Goal: Information Seeking & Learning: Learn about a topic

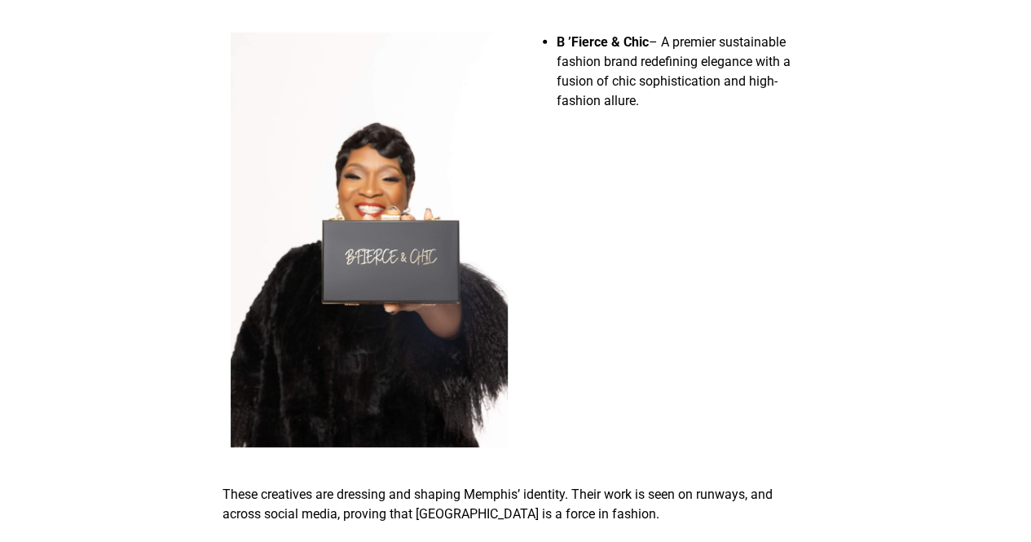
scroll to position [2499, 0]
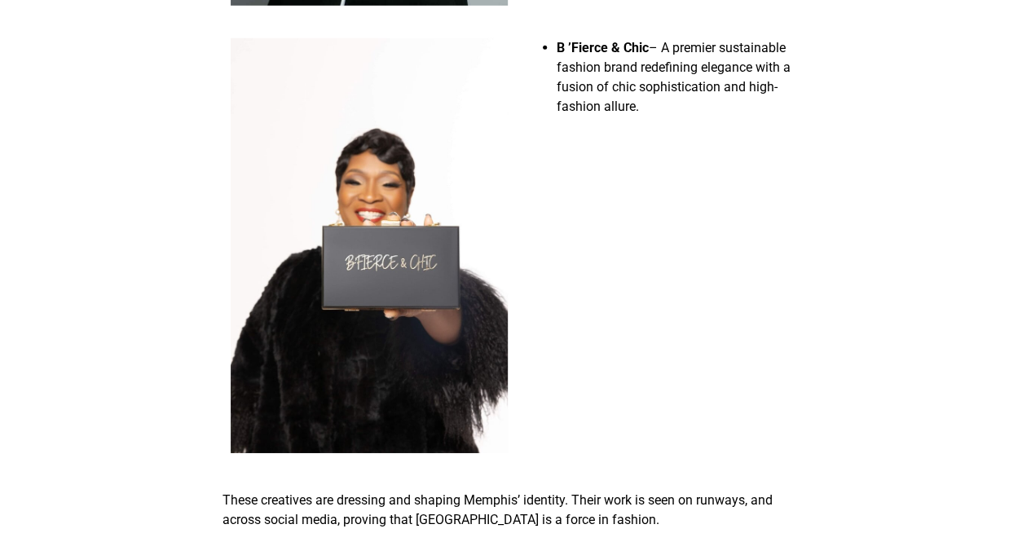
click at [593, 40] on b "B ’Fierce & Chic" at bounding box center [603, 47] width 92 height 15
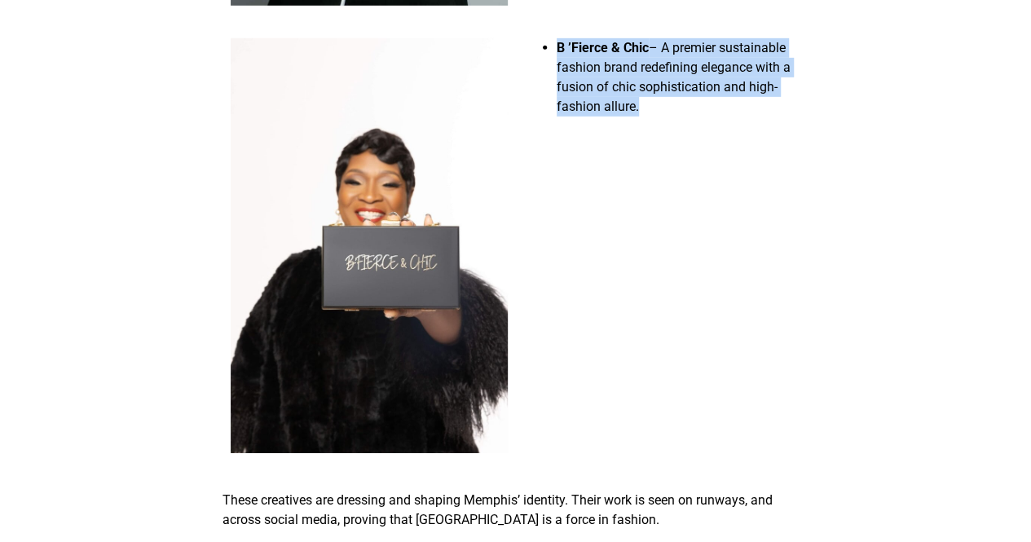
click at [593, 40] on b "B ’Fierce & Chic" at bounding box center [603, 47] width 92 height 15
click at [670, 41] on span "– A premier sustainable fashion brand redefining elegance with a fusion of chic…" at bounding box center [674, 77] width 234 height 74
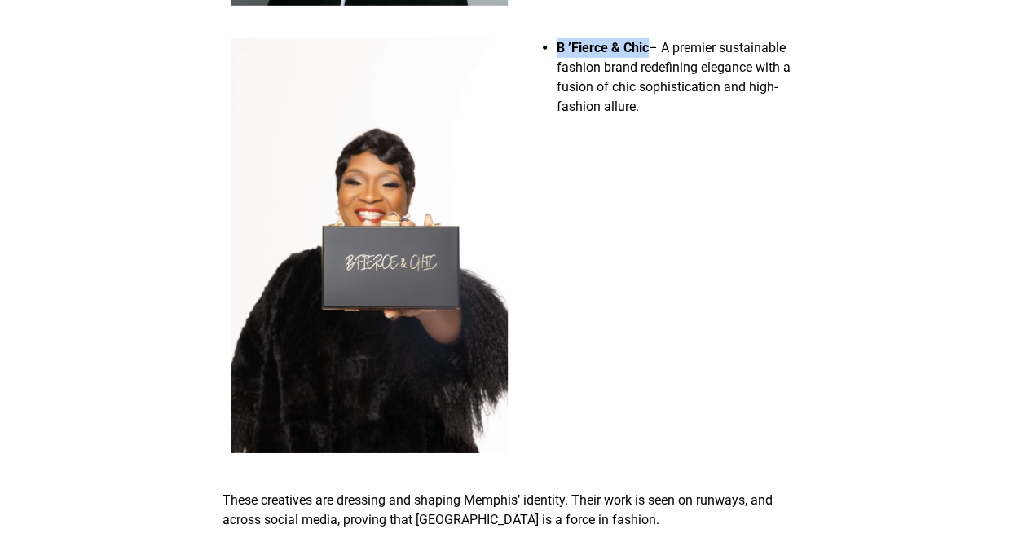
drag, startPoint x: 650, startPoint y: 37, endPoint x: 556, endPoint y: 42, distance: 93.9
click at [557, 42] on b "B ’Fierce & Chic" at bounding box center [603, 47] width 92 height 15
copy b "B ’Fierce & Chic"
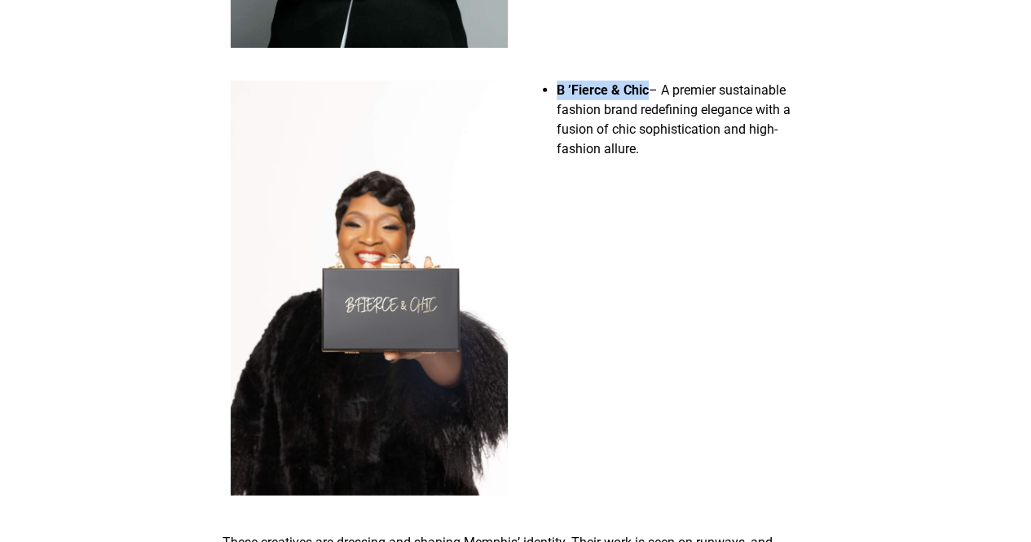
scroll to position [2455, 0]
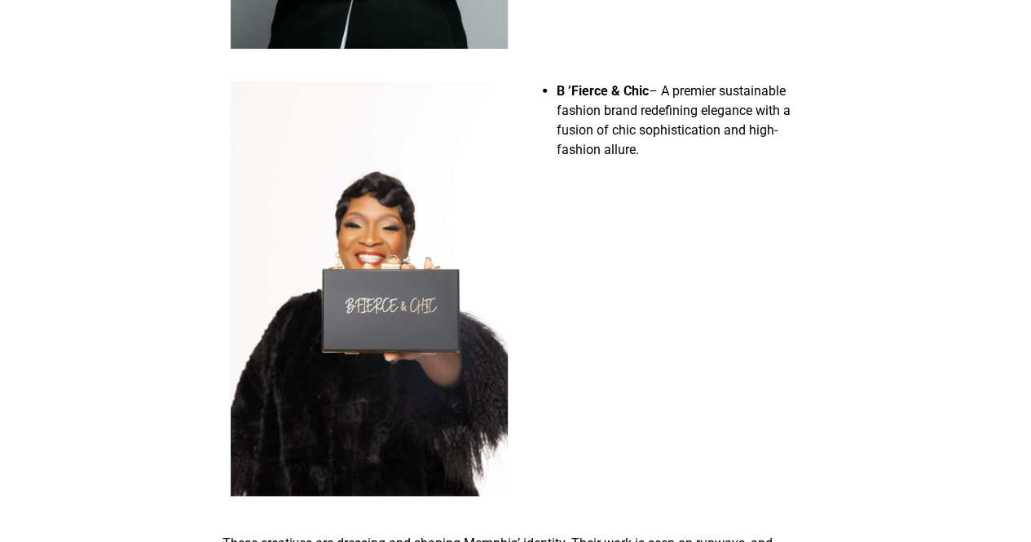
click at [606, 459] on div "B ’Fierce & Chic – A premier sustainable fashion brand redefining elegance with…" at bounding box center [662, 288] width 293 height 431
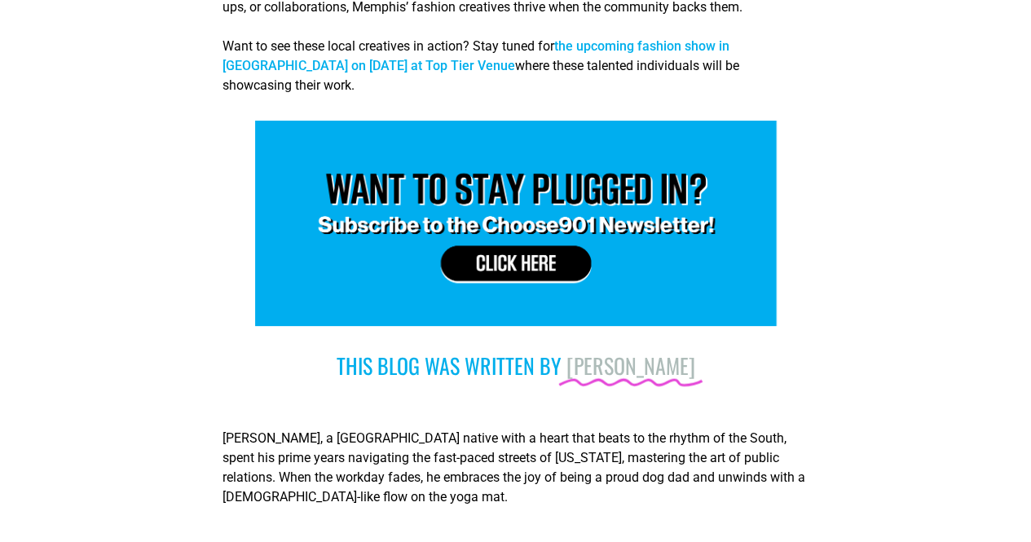
scroll to position [2903, 0]
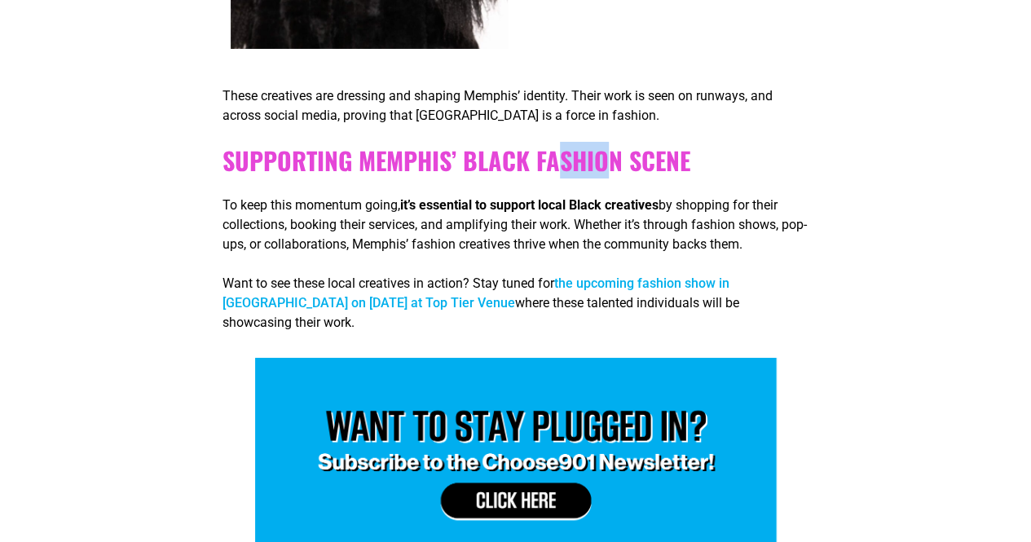
drag, startPoint x: 609, startPoint y: 130, endPoint x: 564, endPoint y: 164, distance: 55.9
click at [564, 164] on b "Supporting Memphis’ Black Fashion Scene" at bounding box center [457, 160] width 468 height 37
click at [756, 236] on span "by shopping for their collections, booking their services, and amplifying their…" at bounding box center [515, 224] width 584 height 55
click at [730, 276] on link "the upcoming fashion show in Memphis on April 13, 2025 at Top Tier Venue" at bounding box center [476, 293] width 507 height 35
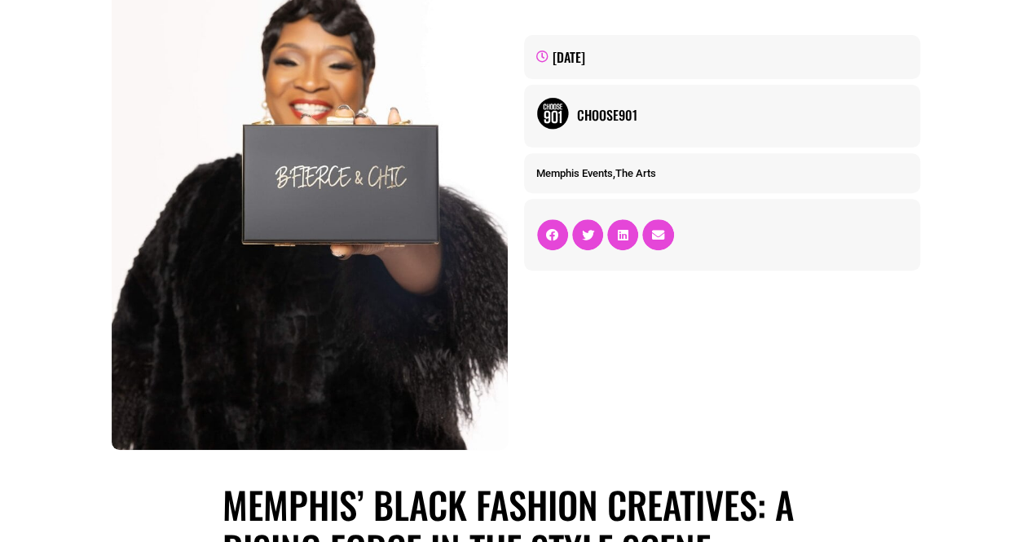
scroll to position [0, 0]
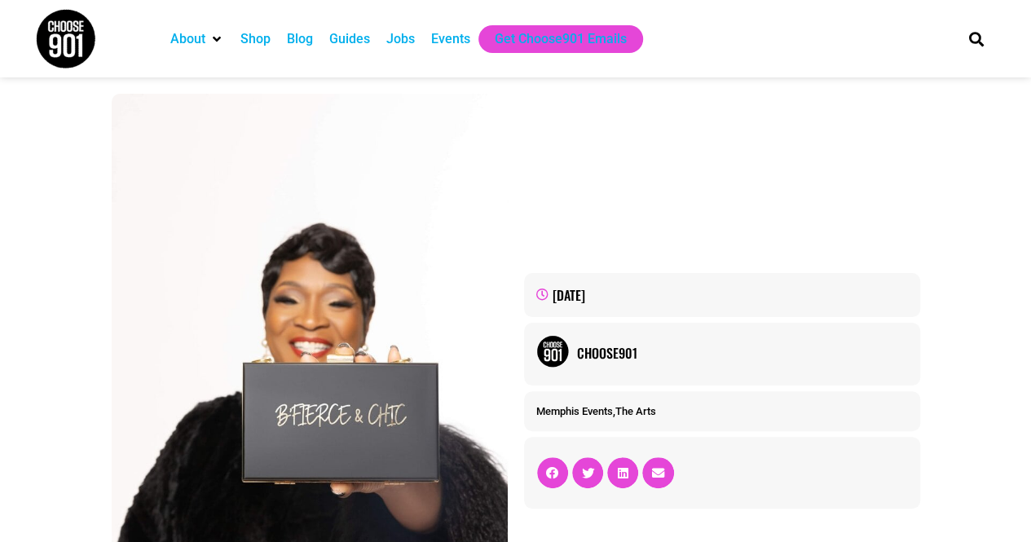
click at [446, 43] on div "Events" at bounding box center [450, 39] width 39 height 20
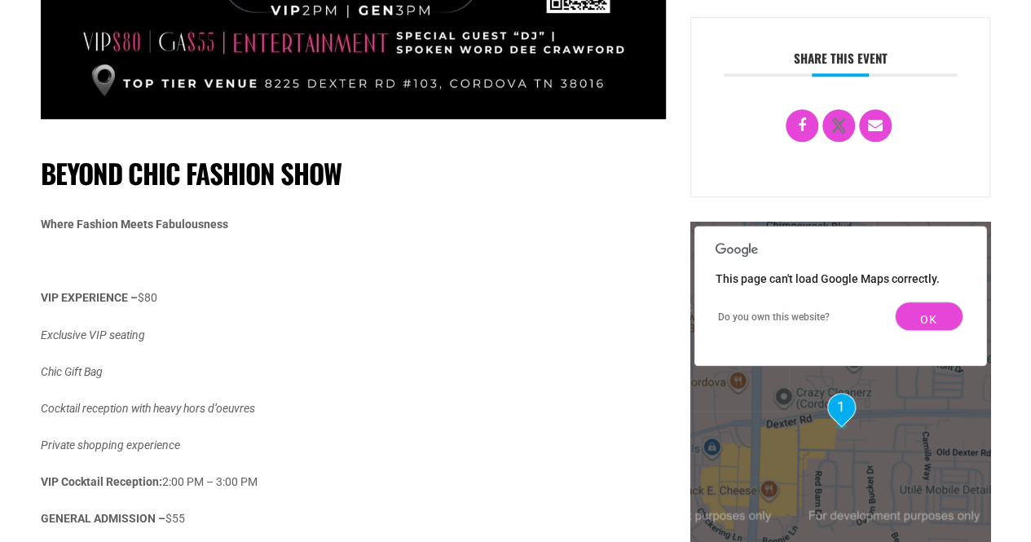
scroll to position [873, 0]
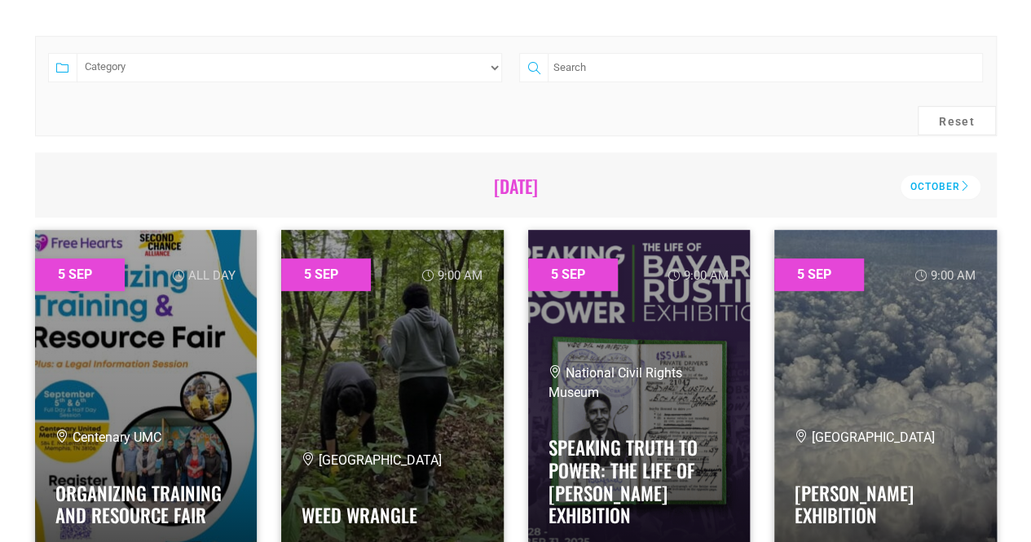
scroll to position [411, 0]
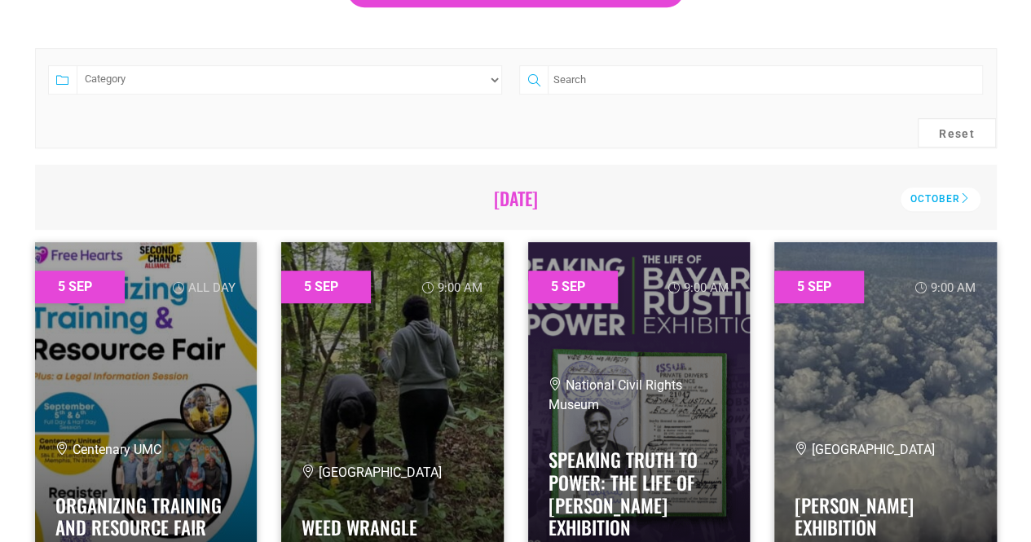
click at [485, 79] on select "Category Adults Only Career Comedy Education Family Family Friendly Festival Fi…" at bounding box center [290, 79] width 426 height 29
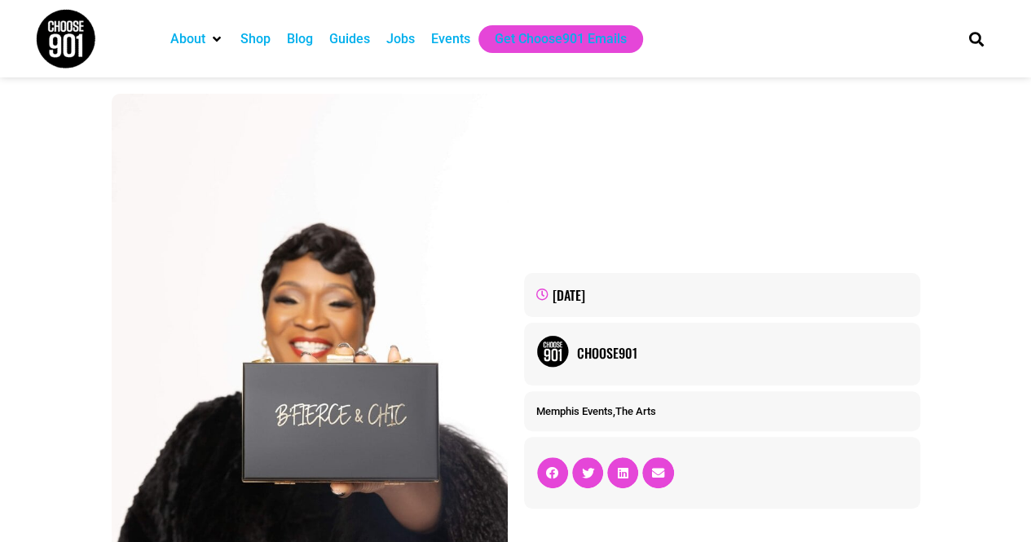
scroll to position [3, 0]
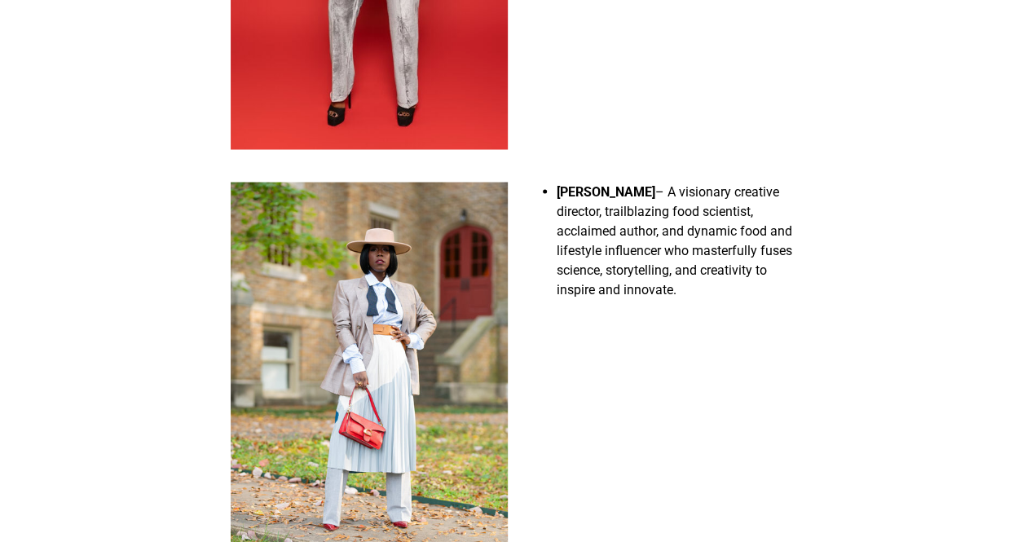
scroll to position [1499, 0]
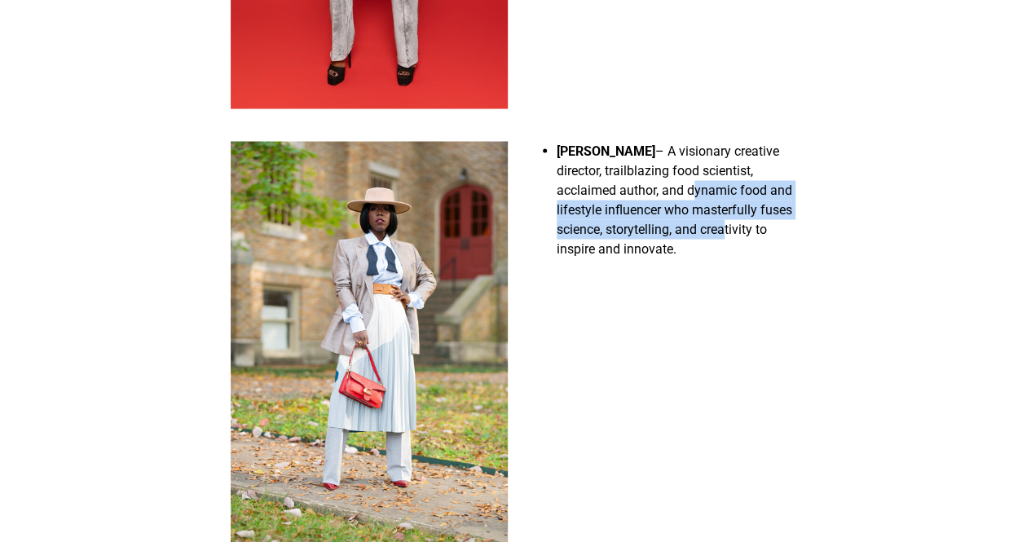
drag, startPoint x: 694, startPoint y: 177, endPoint x: 722, endPoint y: 225, distance: 55.9
click at [722, 225] on li "[PERSON_NAME] – A visionary creative director, trailblazing food scientist, acc…" at bounding box center [679, 204] width 245 height 127
click at [420, 214] on img at bounding box center [369, 349] width 277 height 416
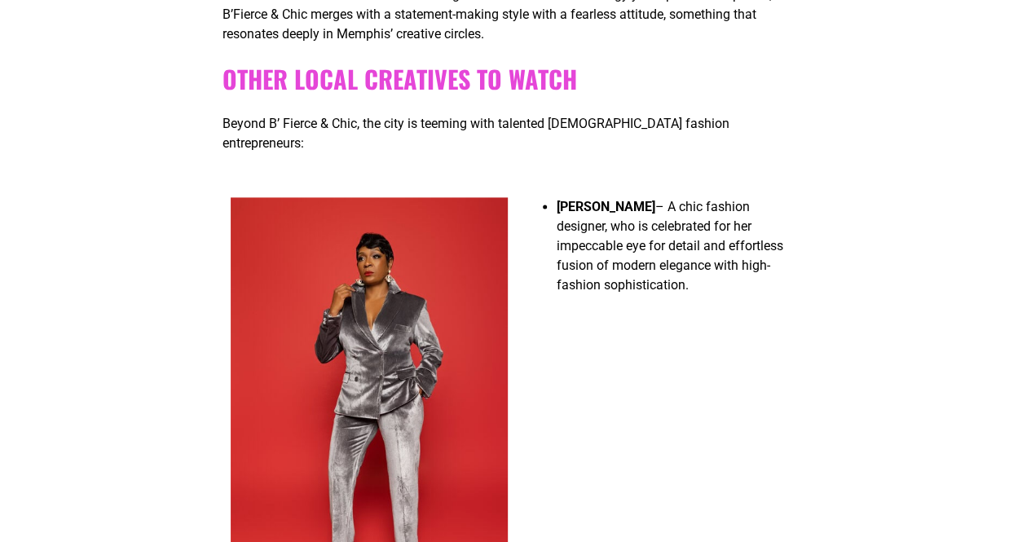
scroll to position [974, 0]
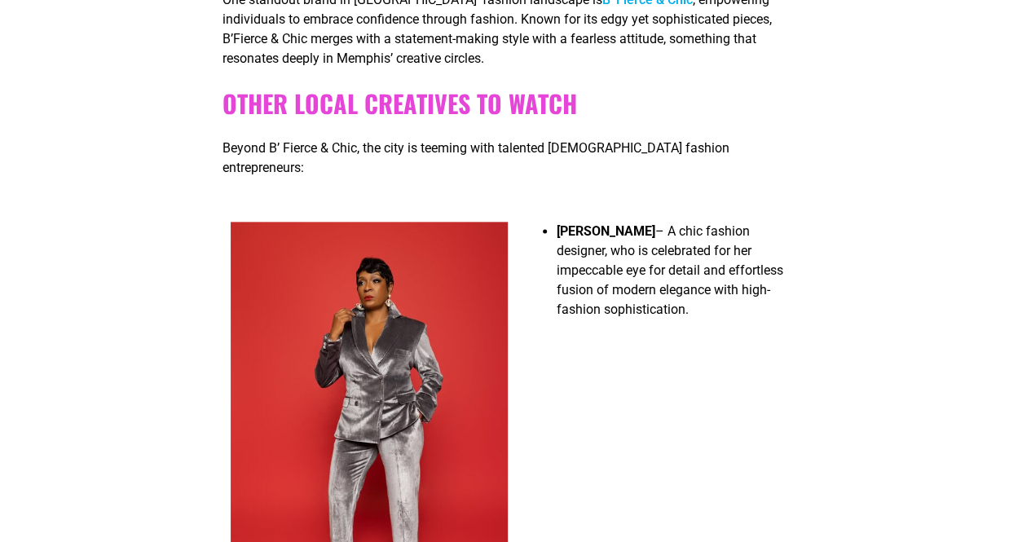
click at [382, 325] on img at bounding box center [369, 428] width 277 height 412
drag, startPoint x: 375, startPoint y: 159, endPoint x: 438, endPoint y: 161, distance: 62.8
click at [438, 161] on span "Beyond B’ Fierce & Chic, the city is teeming with talented Black fashion entrep…" at bounding box center [476, 157] width 507 height 35
click at [379, 214] on div at bounding box center [369, 428] width 293 height 429
click at [324, 397] on img at bounding box center [369, 428] width 277 height 412
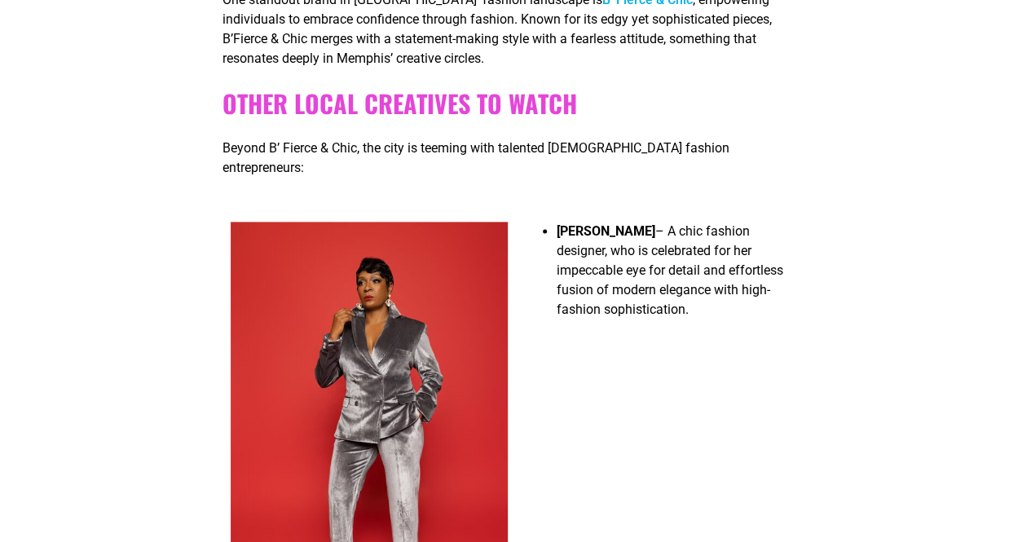
click at [324, 397] on img at bounding box center [369, 428] width 277 height 412
click at [609, 223] on b "Rose Moore" at bounding box center [606, 230] width 99 height 15
click at [606, 223] on b "Rose Moore" at bounding box center [606, 230] width 99 height 15
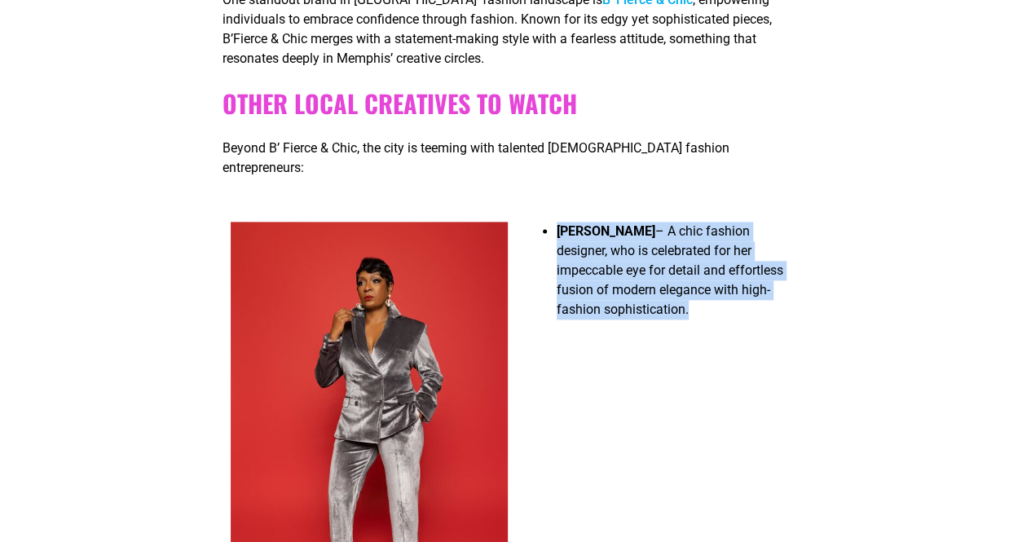
click at [606, 223] on b "Rose Moore" at bounding box center [606, 230] width 99 height 15
click at [605, 223] on b "Rose Moore" at bounding box center [606, 230] width 99 height 15
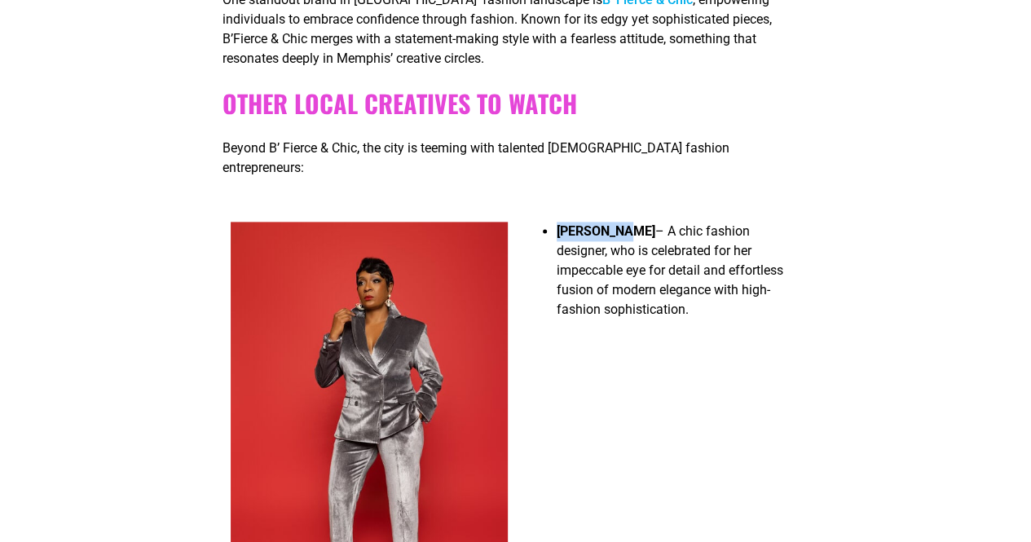
drag, startPoint x: 557, startPoint y: 219, endPoint x: 629, endPoint y: 226, distance: 72.8
click at [629, 226] on li "Rose Moore – A chic fashion designer, who is celebrated for her impeccable eye …" at bounding box center [679, 276] width 245 height 108
copy b "Rose Moore"
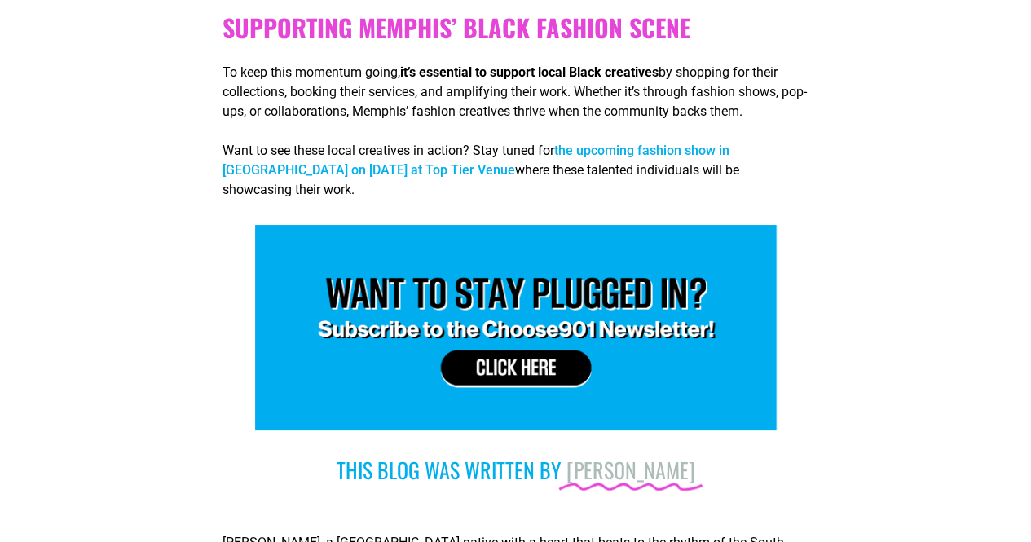
scroll to position [3293, 0]
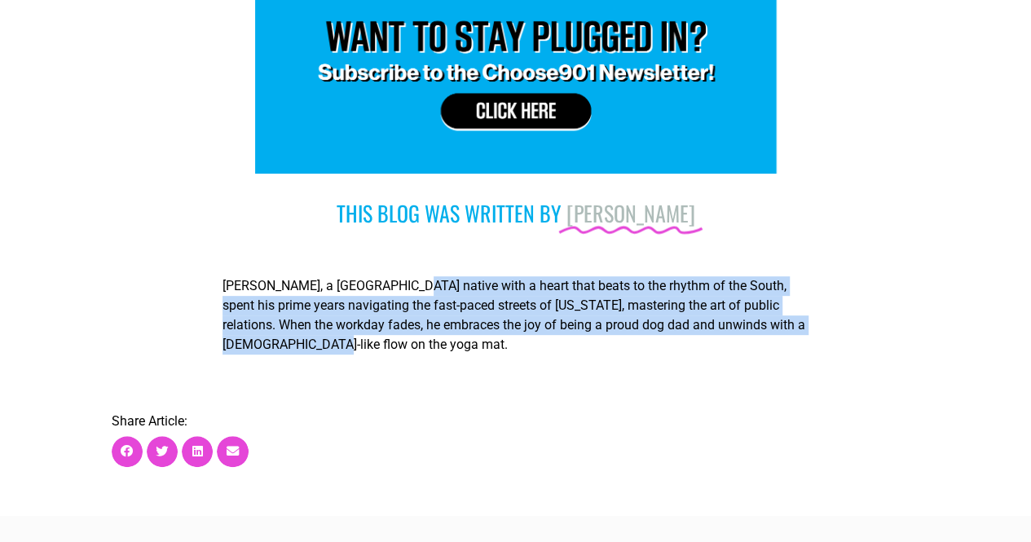
drag, startPoint x: 400, startPoint y: 249, endPoint x: 430, endPoint y: 330, distance: 86.9
click at [430, 330] on div "Justin White, a Memphis native with a heart that beats to the rhythm of the Sou…" at bounding box center [516, 318] width 586 height 111
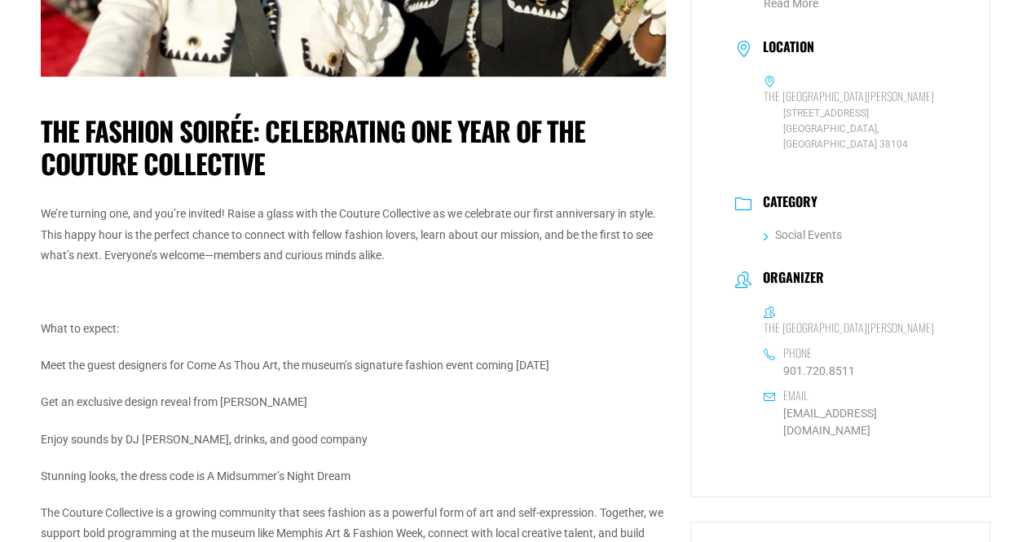
scroll to position [339, 0]
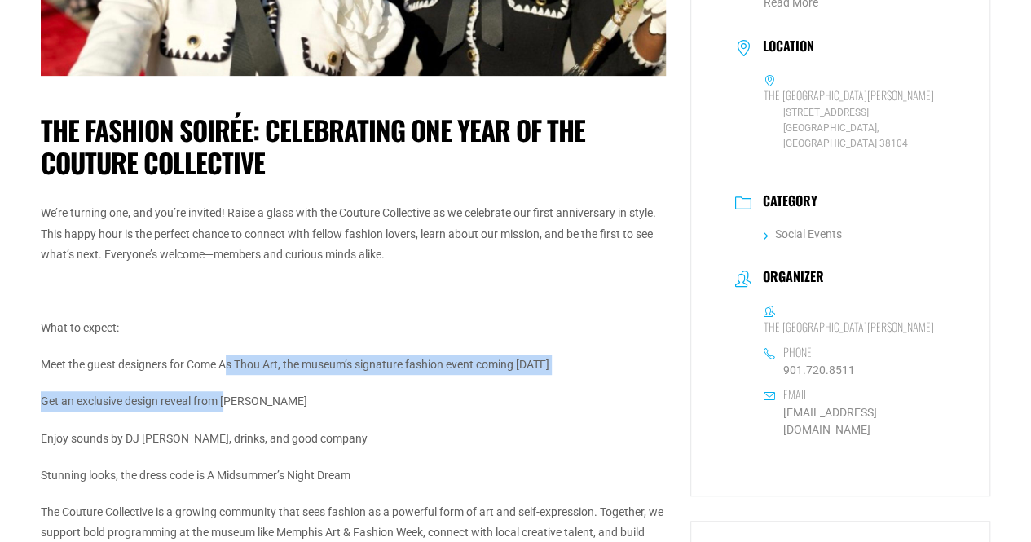
drag, startPoint x: 230, startPoint y: 360, endPoint x: 232, endPoint y: 384, distance: 23.7
click at [232, 384] on div "We’re turning one, and you’re invited! Raise a glass with the Couture Collectiv…" at bounding box center [353, 420] width 625 height 434
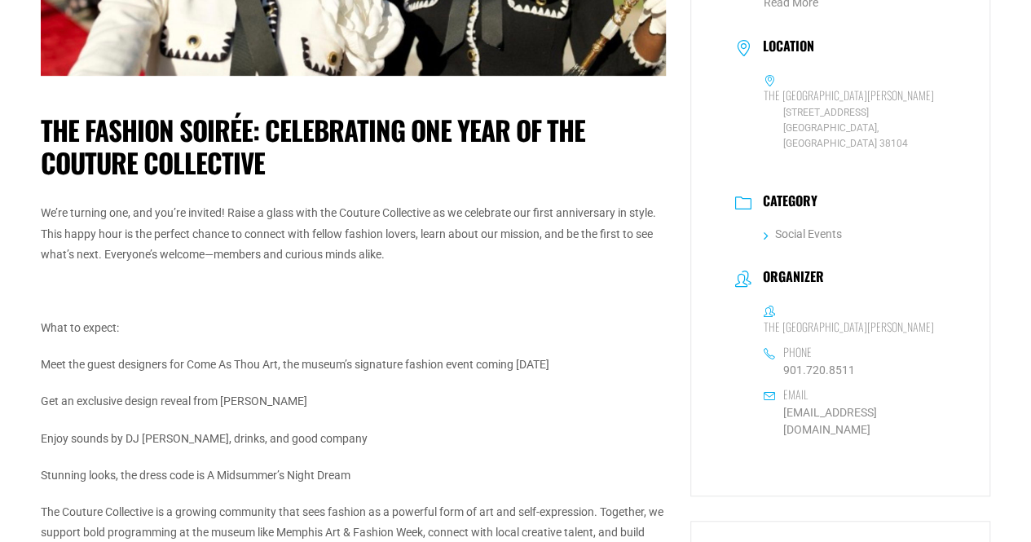
click at [219, 366] on p "Meet the guest designers for Come As Thou Art, the museum’s signature fashion e…" at bounding box center [353, 365] width 625 height 20
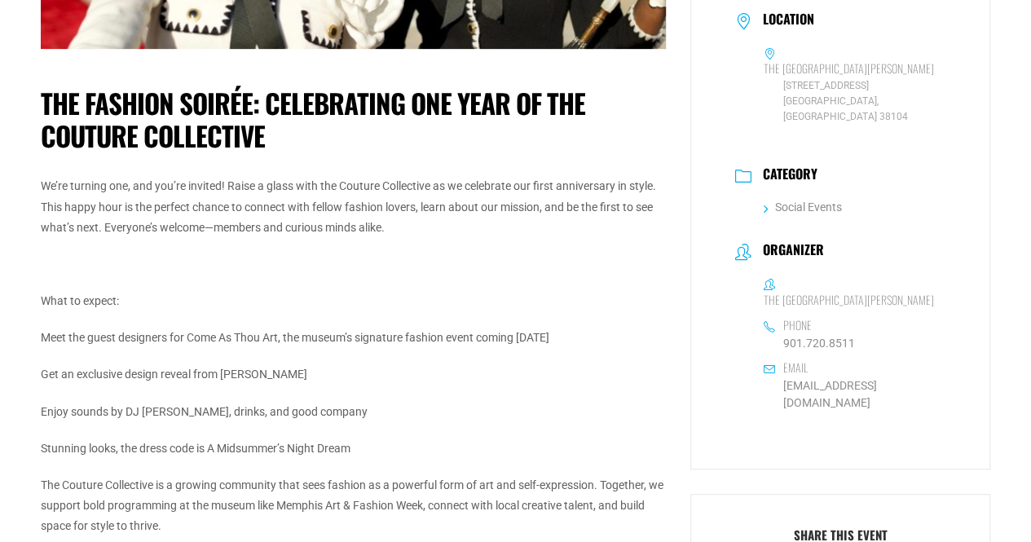
scroll to position [367, 0]
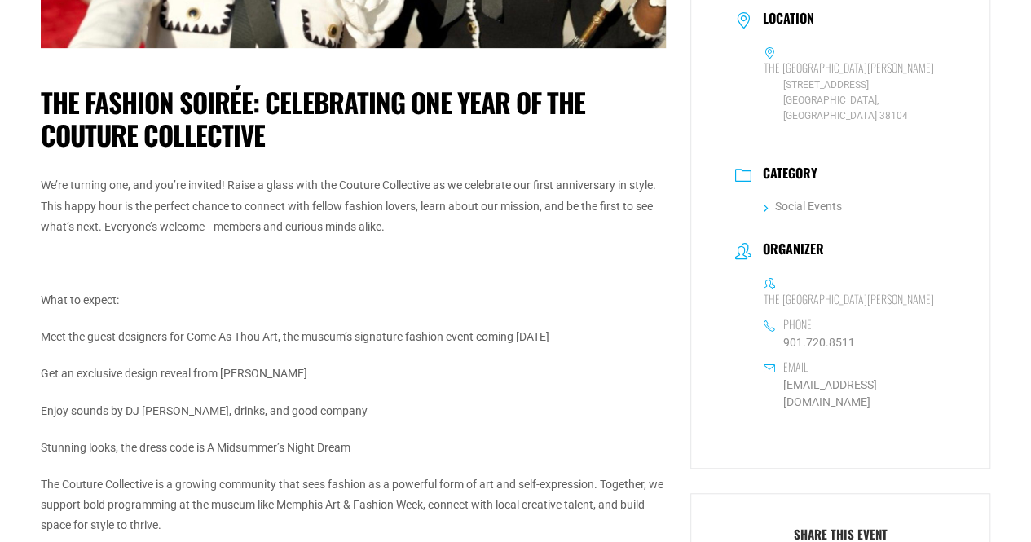
click at [48, 334] on p "Meet the guest designers for Come As Thou Art, the museum’s signature fashion e…" at bounding box center [353, 337] width 625 height 20
drag, startPoint x: 189, startPoint y: 337, endPoint x: 281, endPoint y: 337, distance: 92.1
click at [281, 337] on p "Meet the guest designers for Come As Thou Art, the museum’s signature fashion e…" at bounding box center [353, 337] width 625 height 20
copy p "Come As Thou Art"
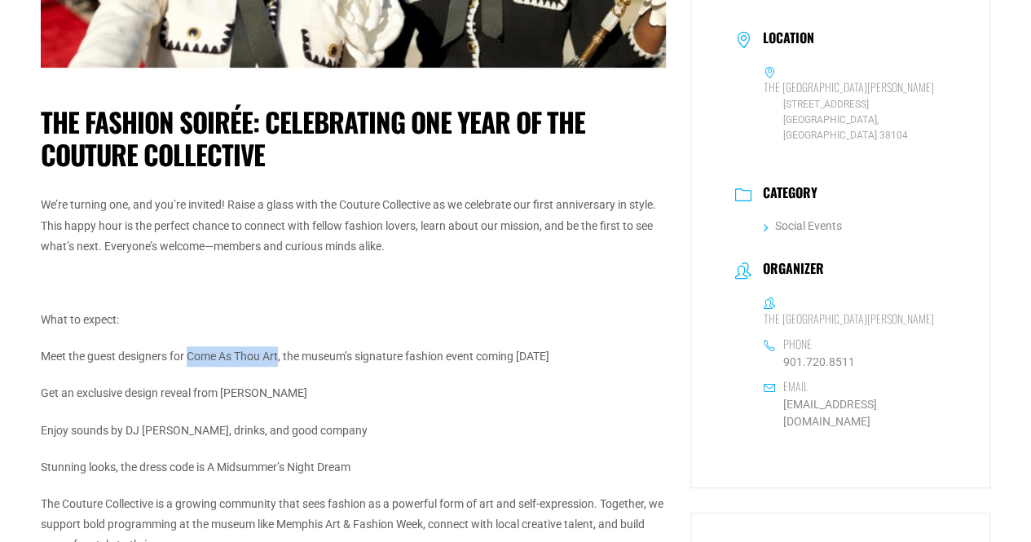
scroll to position [0, 0]
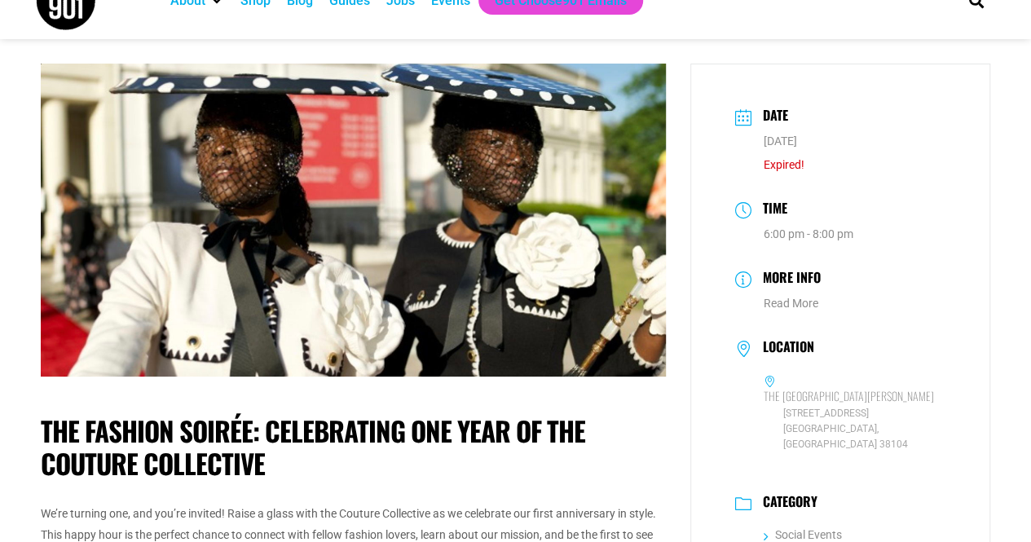
scroll to position [36, 0]
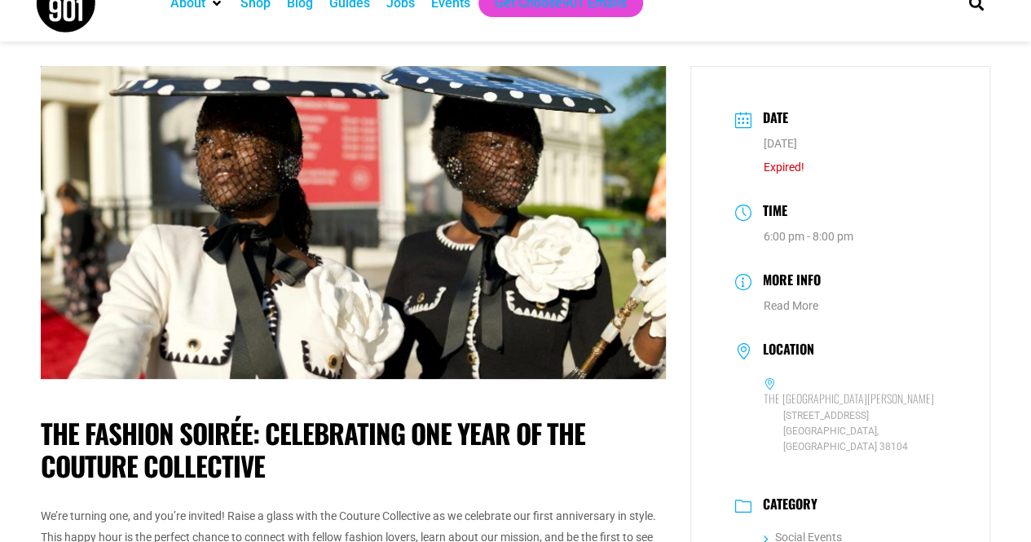
click at [441, 2] on div "Events" at bounding box center [450, 3] width 39 height 20
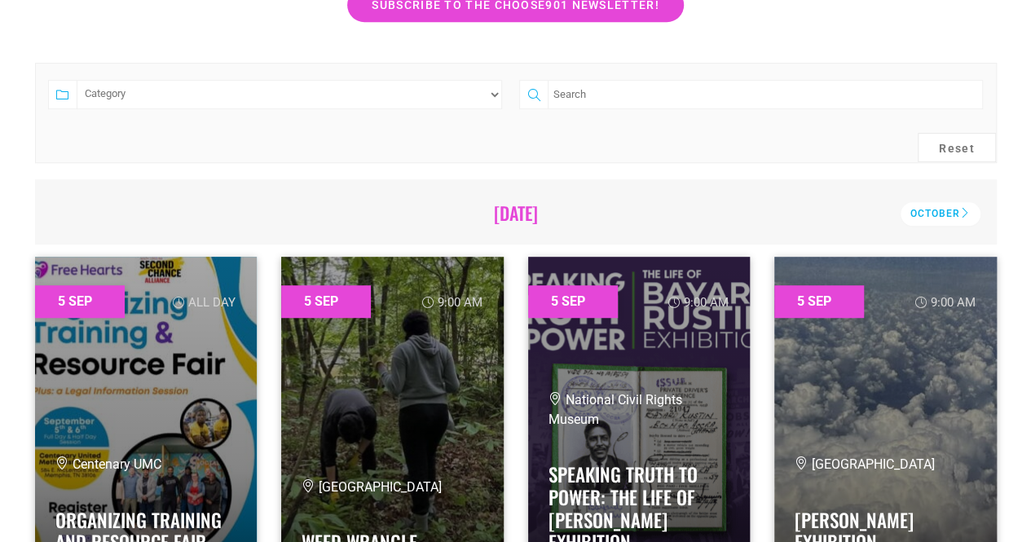
scroll to position [390, 0]
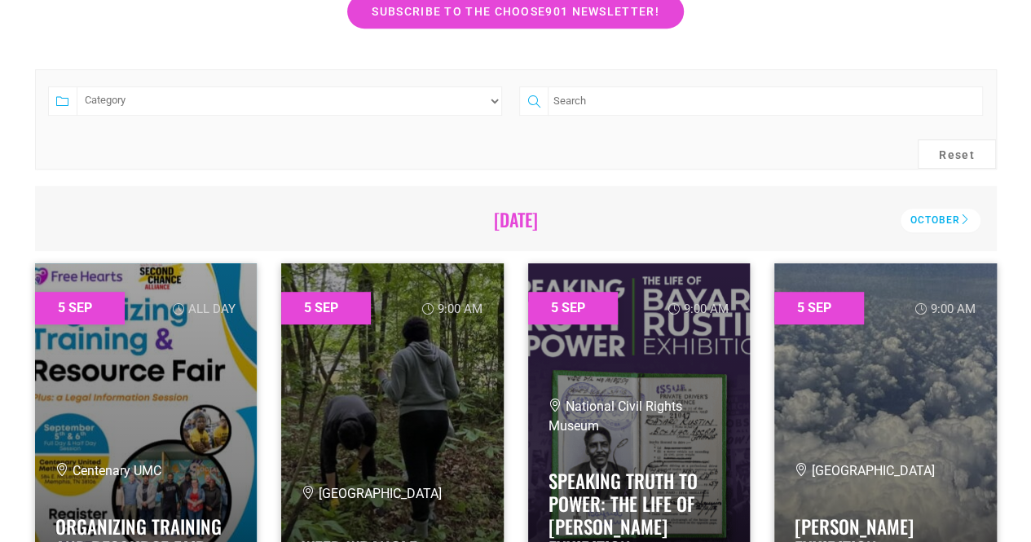
click at [419, 95] on select "Category Adults Only Career Comedy Education Family Family Friendly Festival Fi…" at bounding box center [290, 100] width 426 height 29
select select "1585"
click at [77, 86] on select "Category Adults Only Career Comedy Education Family Family Friendly Festival Fi…" at bounding box center [290, 100] width 426 height 29
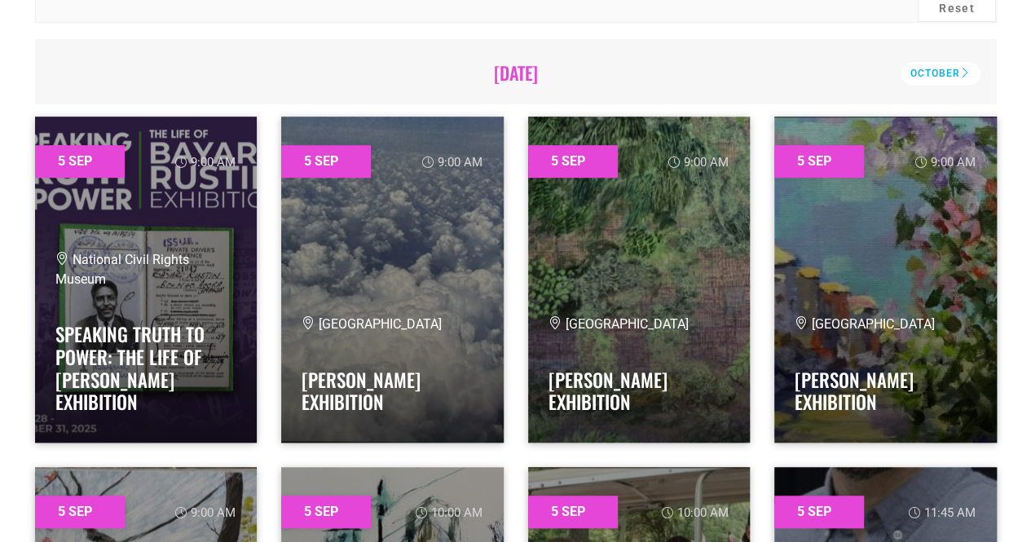
scroll to position [0, 0]
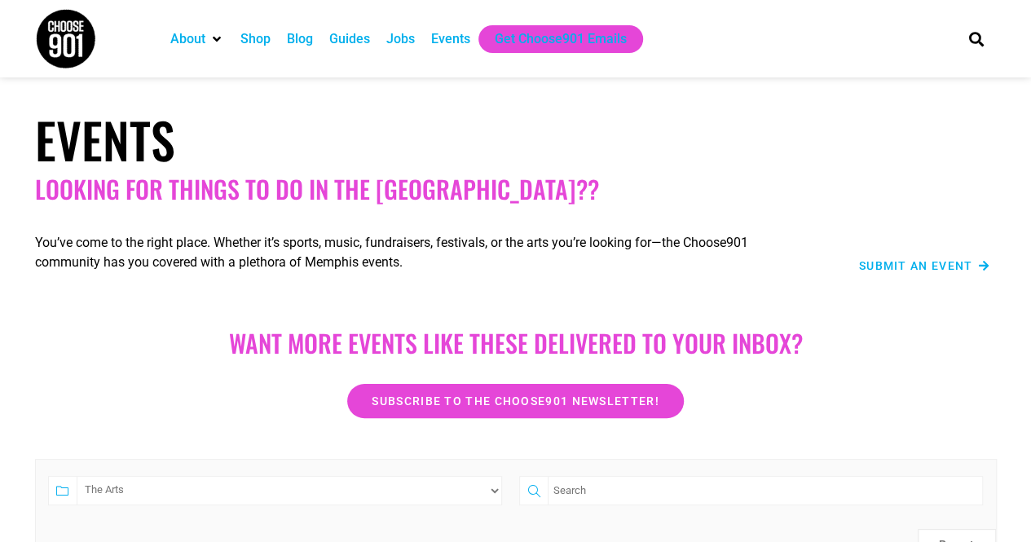
click at [495, 508] on div "Category Adults Only Career Comedy Education Family Family Friendly Festival Fi…" at bounding box center [276, 499] width 472 height 46
click at [491, 489] on select "Category Adults Only Career Comedy Education Family Family Friendly Festival Fi…" at bounding box center [290, 490] width 426 height 29
select select
click at [77, 476] on select "Category Adults Only Career Comedy Education Family Family Friendly Festival Fi…" at bounding box center [290, 490] width 426 height 29
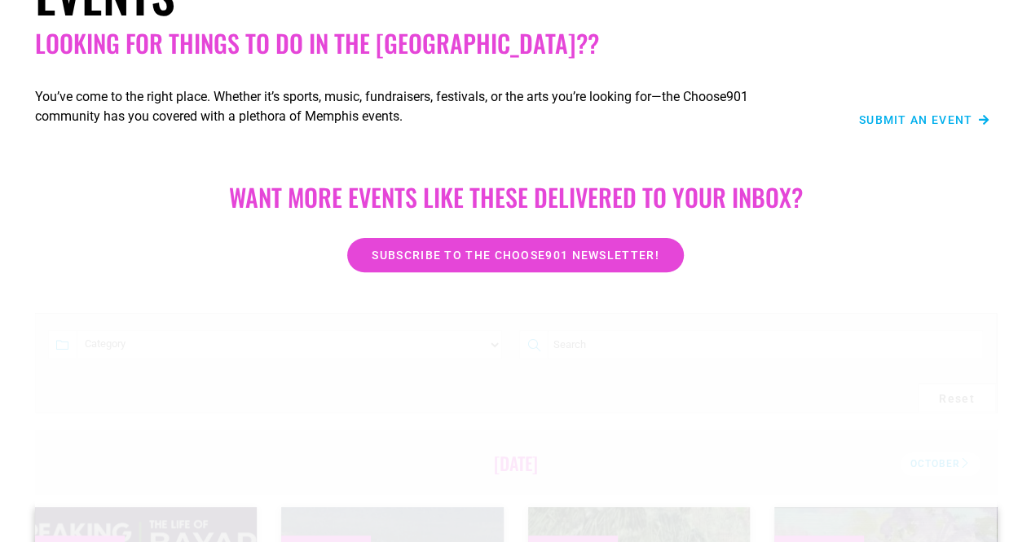
scroll to position [158, 0]
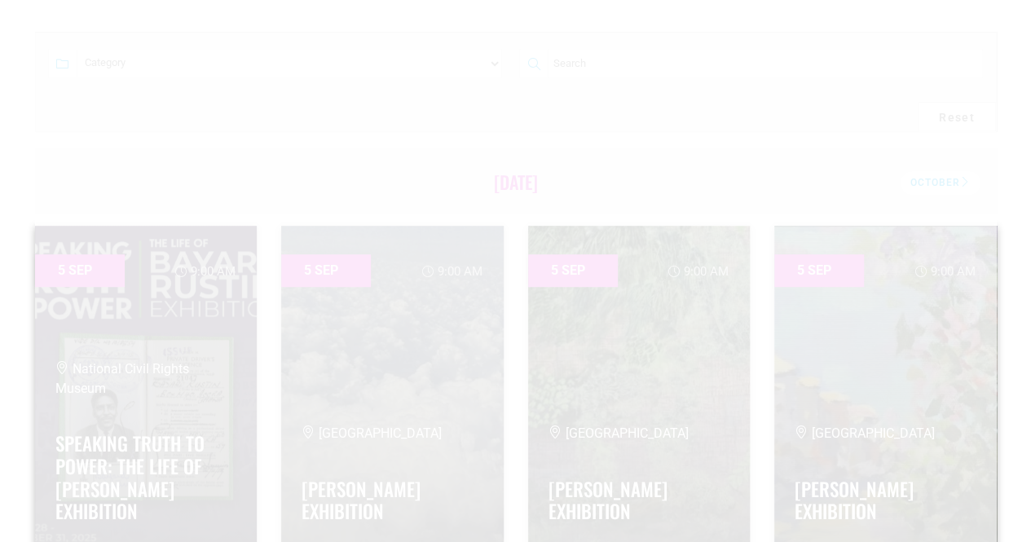
scroll to position [444, 0]
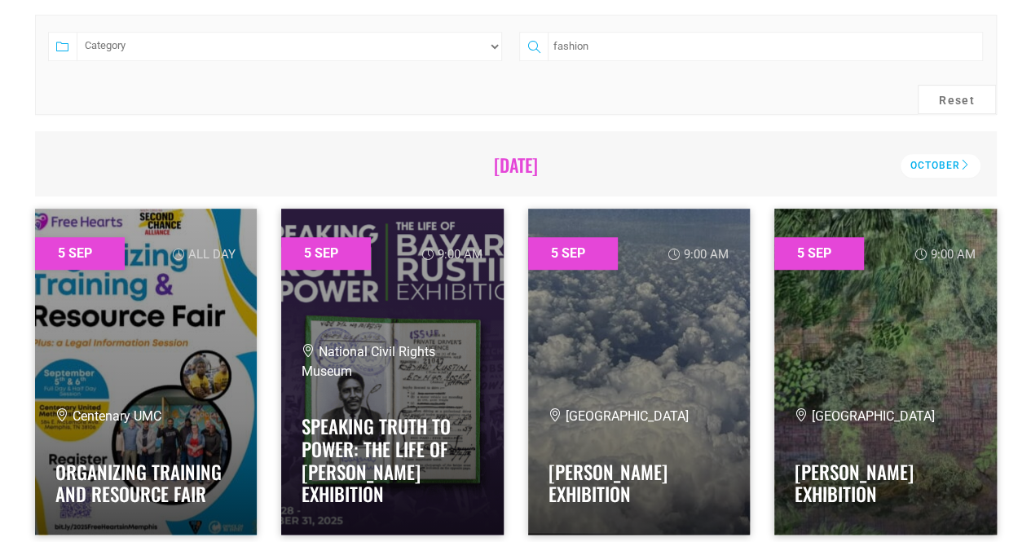
type input "fashion"
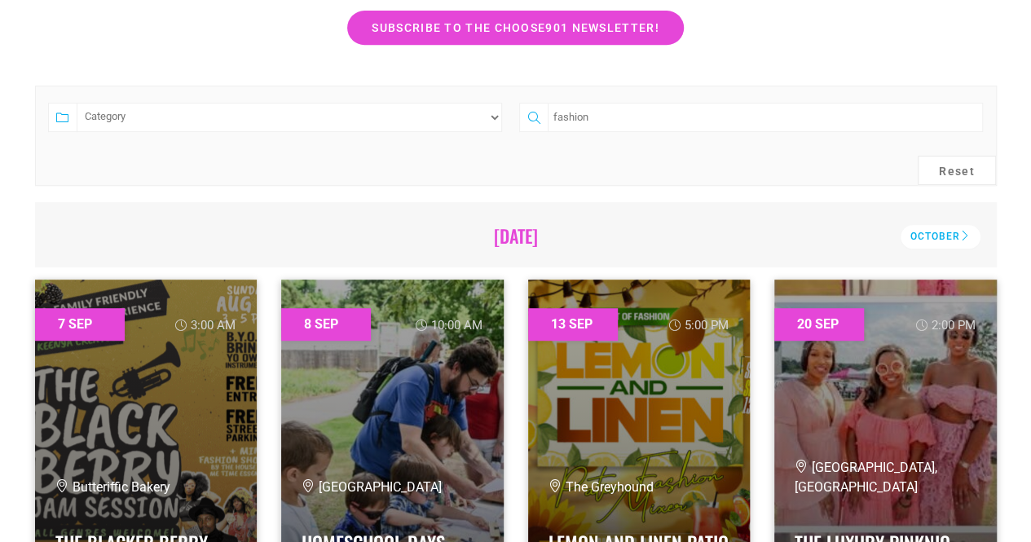
scroll to position [374, 0]
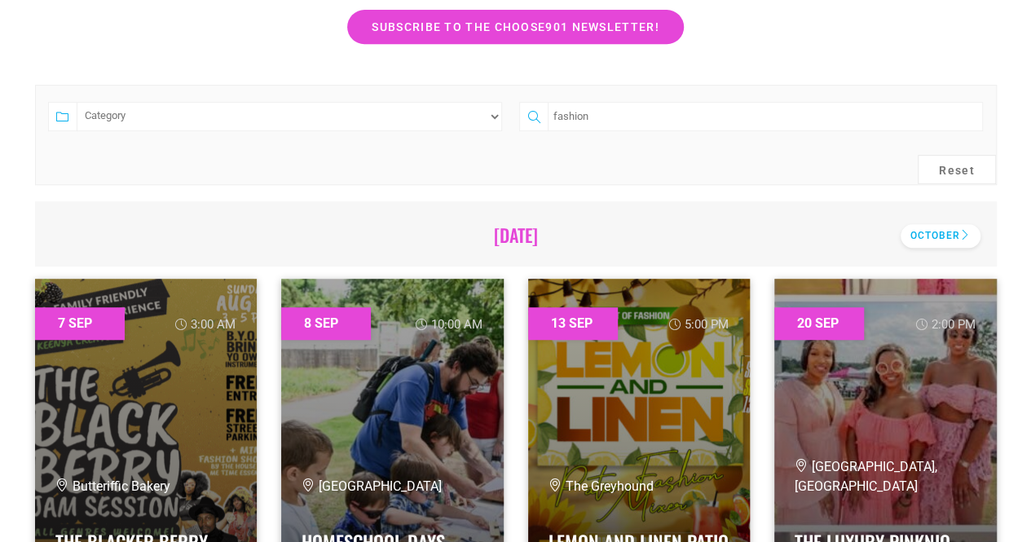
click at [970, 240] on div "October" at bounding box center [941, 236] width 80 height 24
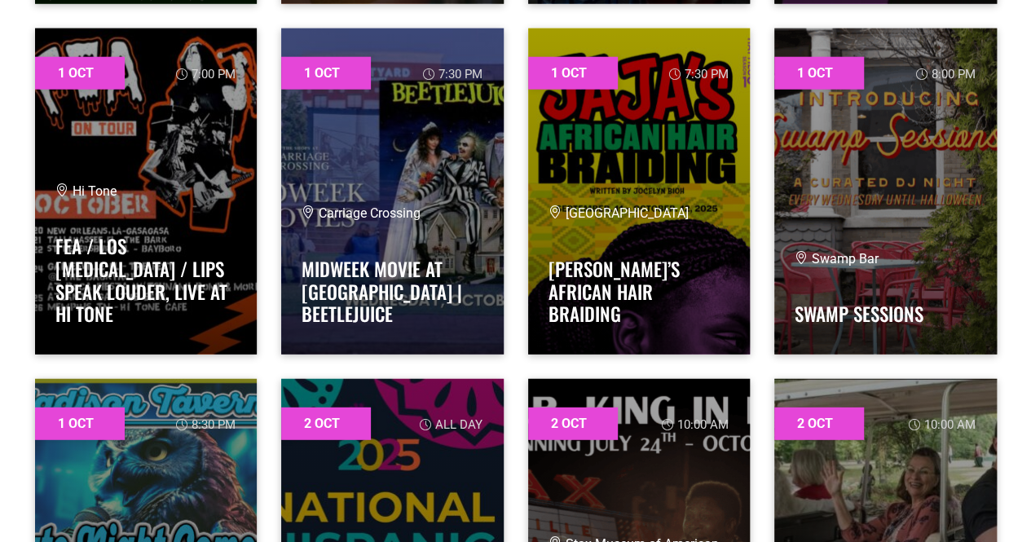
scroll to position [2026, 0]
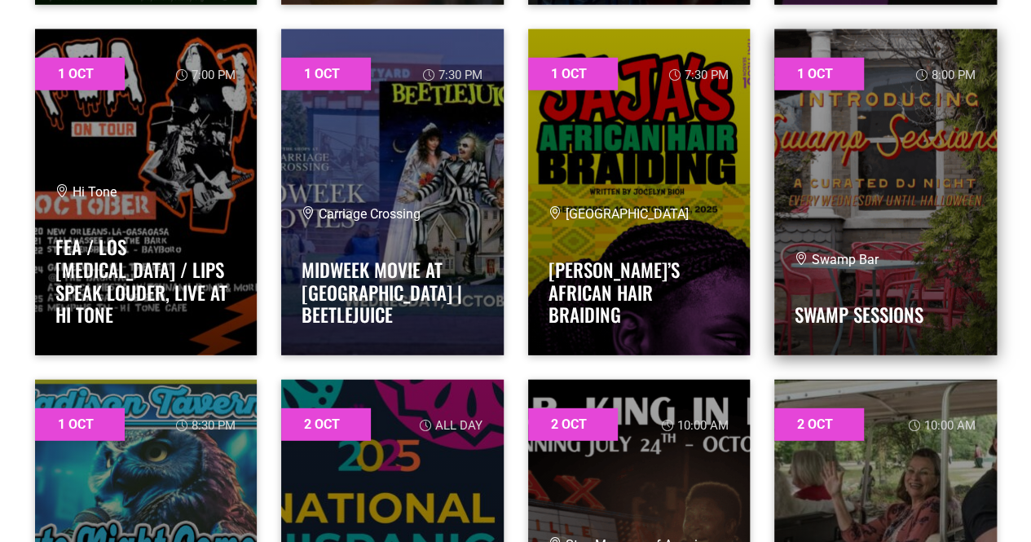
click at [960, 236] on link at bounding box center [885, 192] width 223 height 326
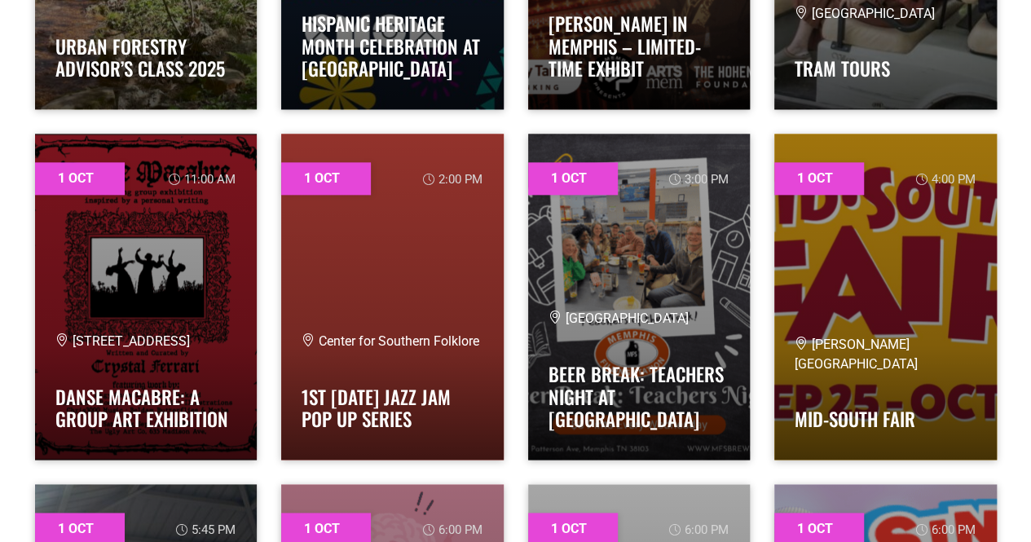
scroll to position [816, 0]
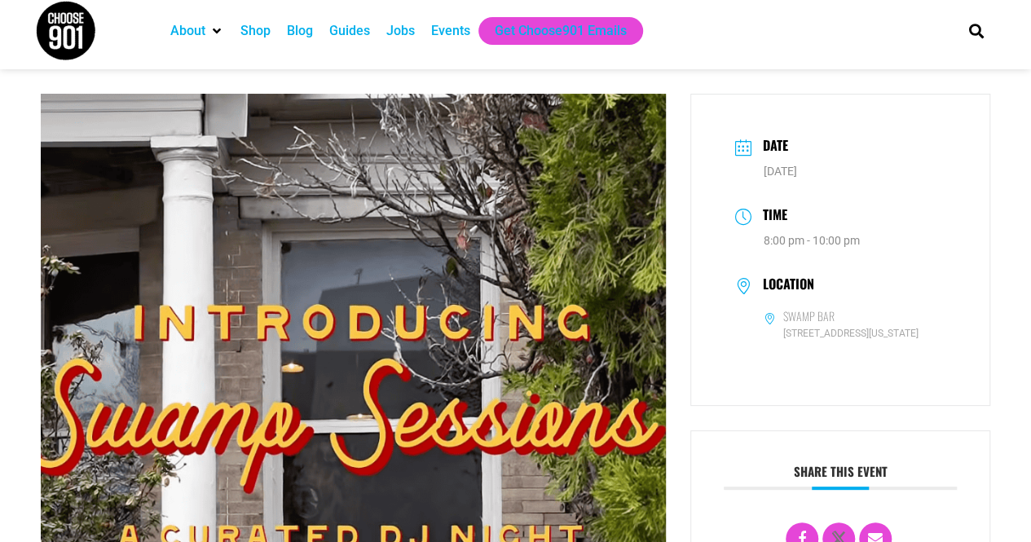
scroll to position [5, 0]
